Goal: Browse casually

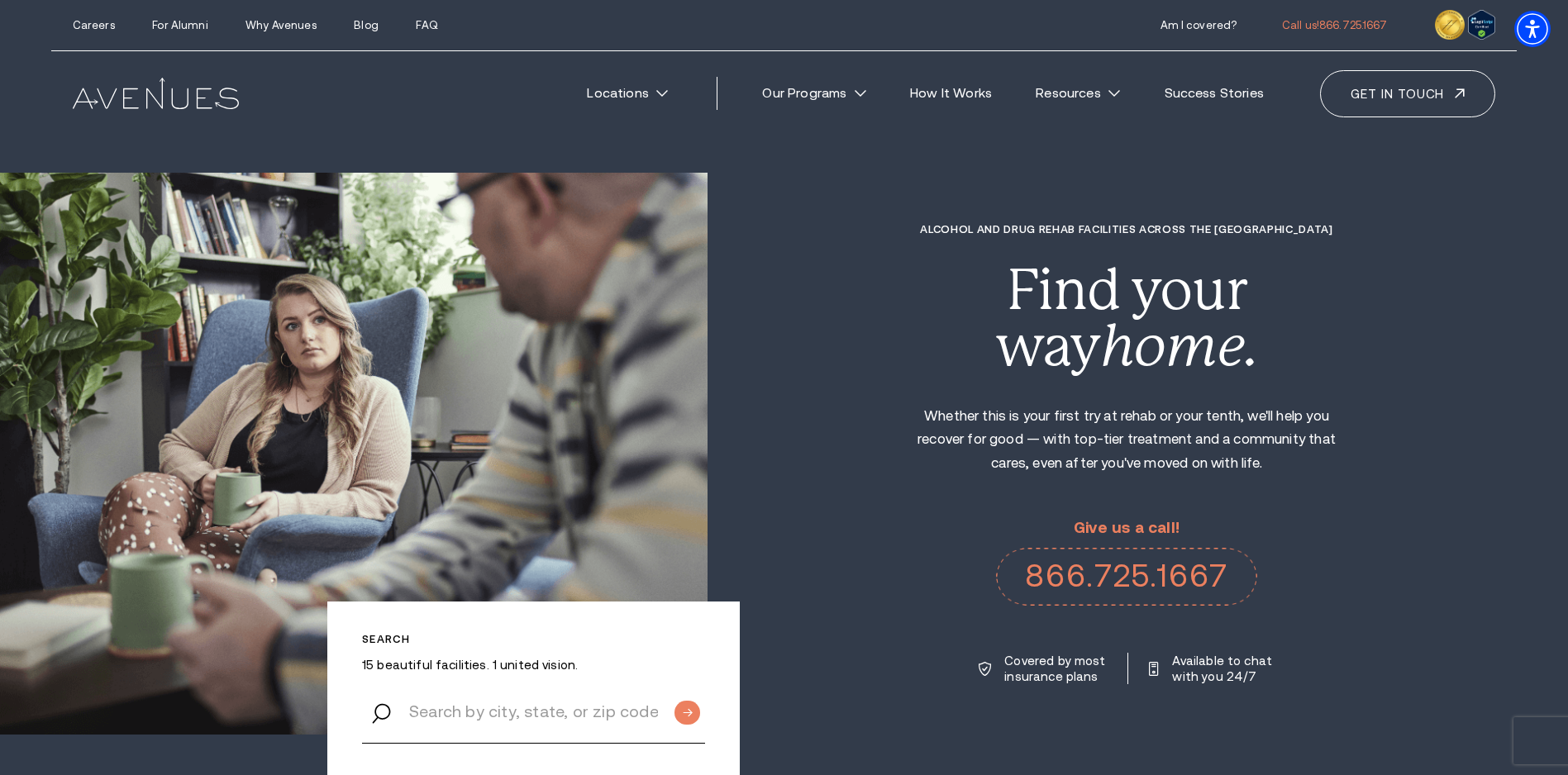
click at [818, 485] on div "Alcohol and Drug Rehab Facilities across the US Find your way home. Whether thi…" at bounding box center [1138, 454] width 860 height 462
